Goal: Task Accomplishment & Management: Manage account settings

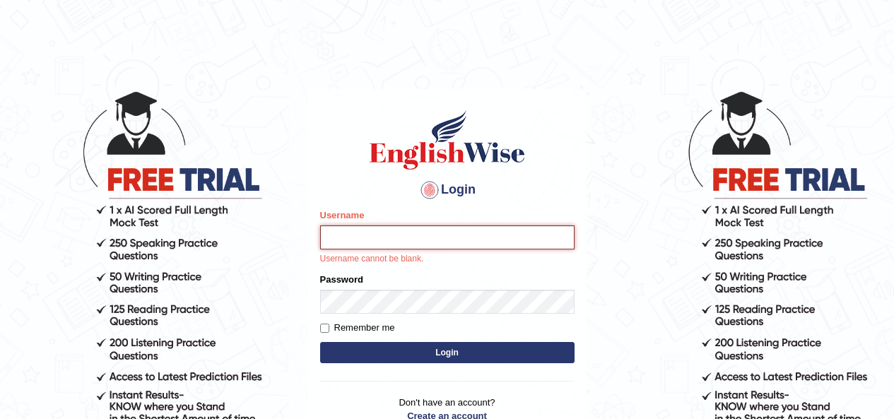
drag, startPoint x: 0, startPoint y: 0, endPoint x: 433, endPoint y: 235, distance: 492.9
click at [433, 235] on input "Username" at bounding box center [447, 237] width 254 height 24
type input "Melanie2025"
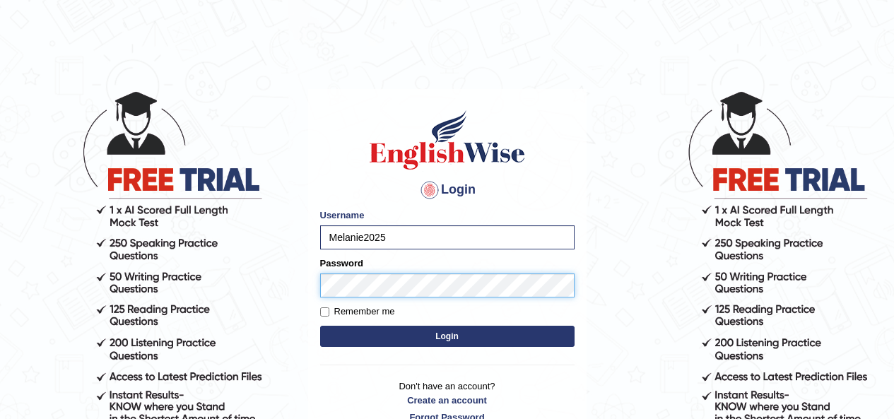
click at [320, 326] on button "Login" at bounding box center [447, 336] width 254 height 21
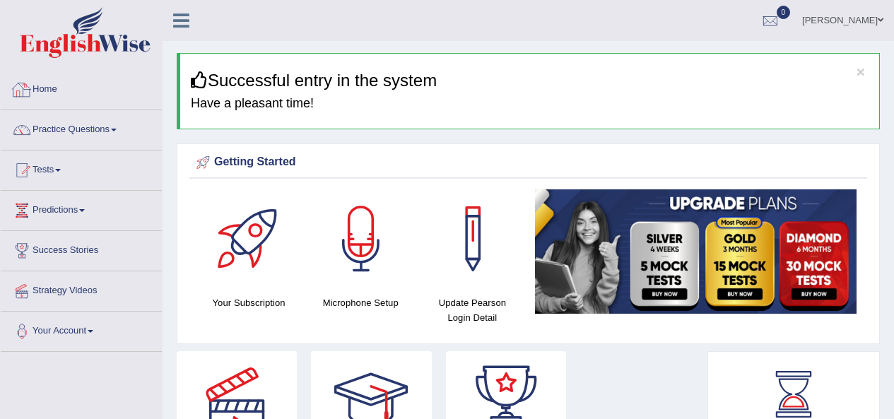
click at [56, 90] on link "Home" at bounding box center [81, 87] width 161 height 35
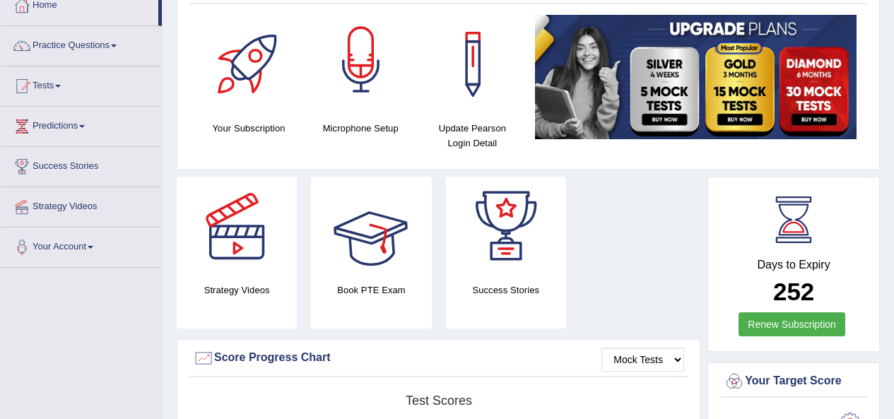
scroll to position [83, 0]
